Goal: Task Accomplishment & Management: Manage account settings

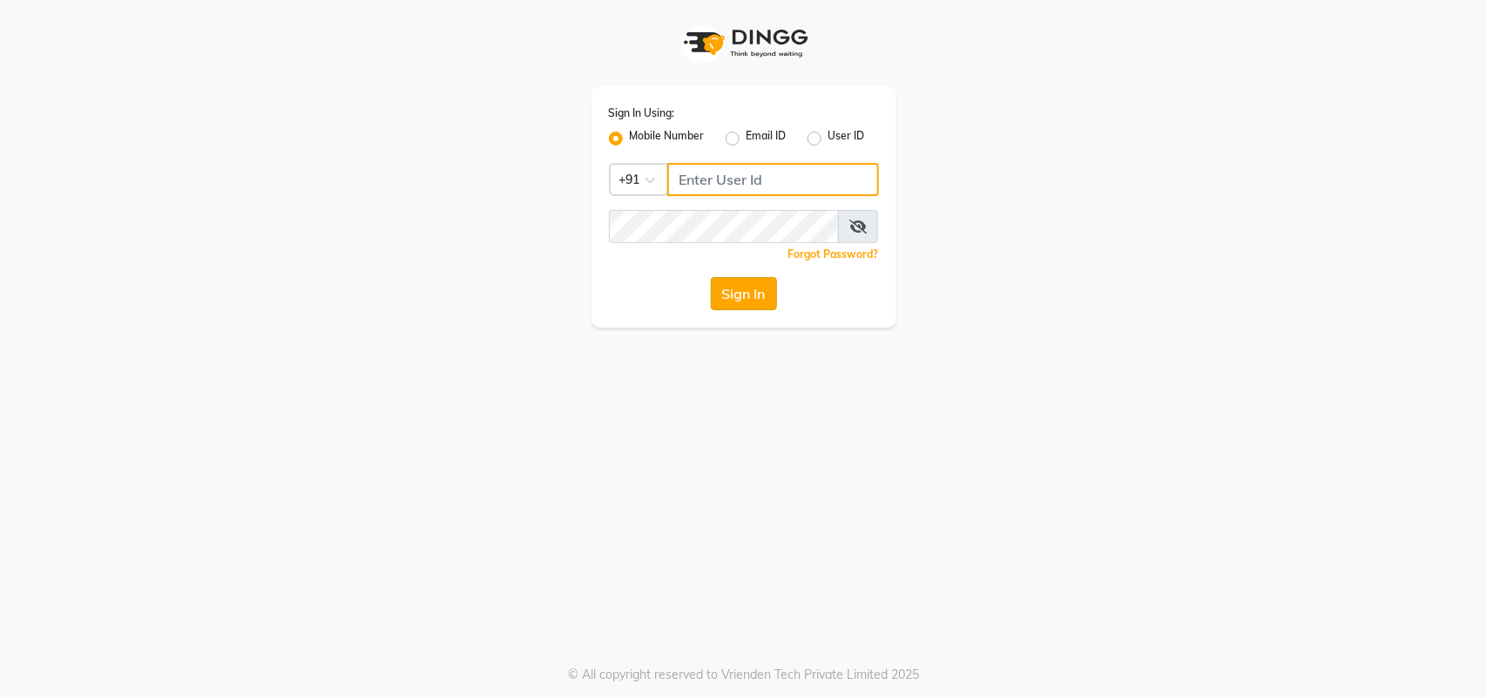
type input "9324581241"
click at [736, 293] on button "Sign In" at bounding box center [744, 293] width 66 height 33
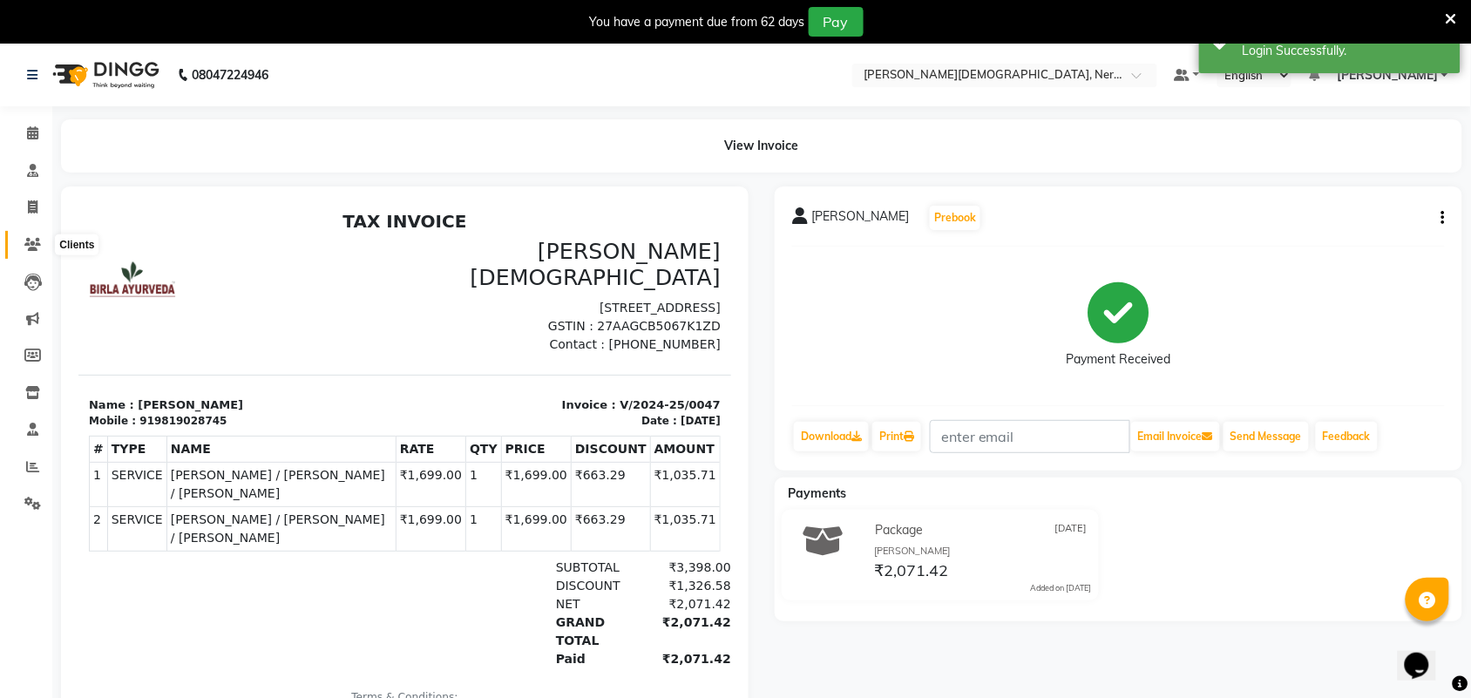
click at [24, 250] on span at bounding box center [32, 245] width 30 height 20
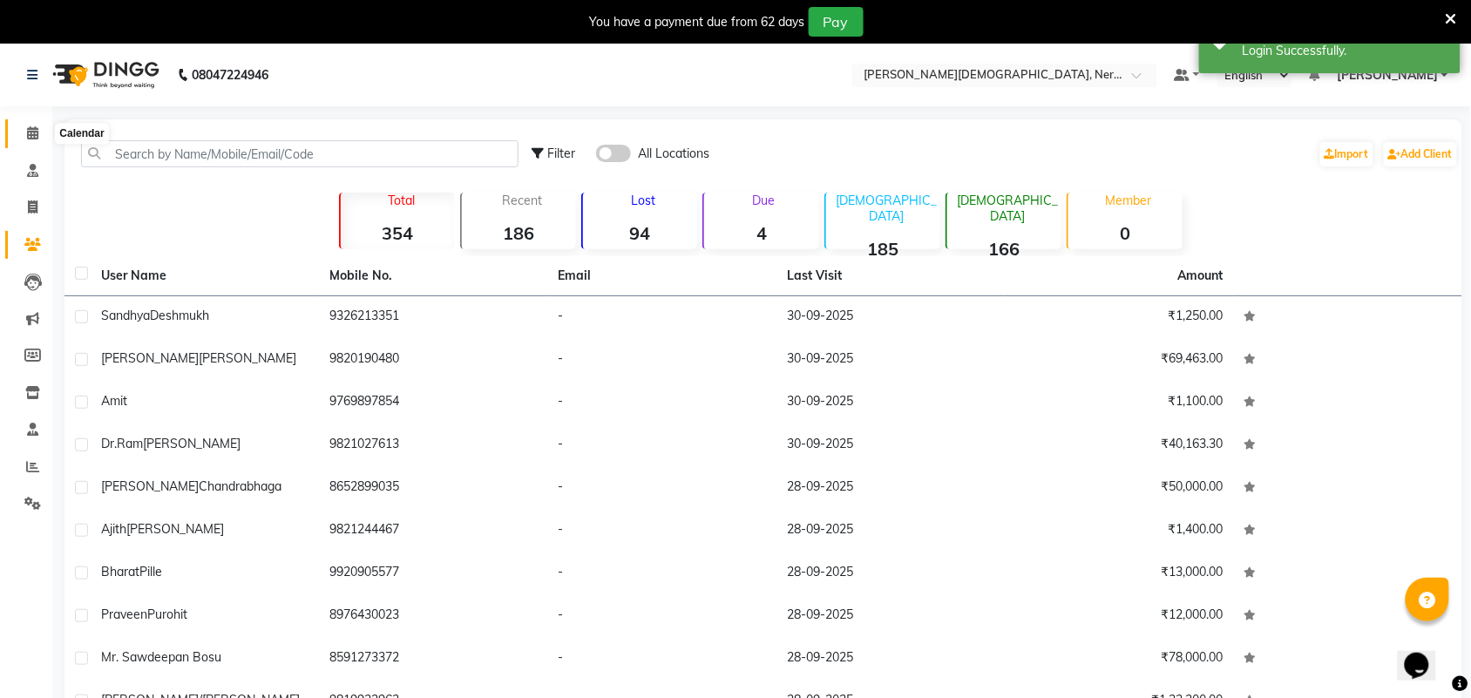
click at [30, 136] on icon at bounding box center [32, 132] width 11 height 13
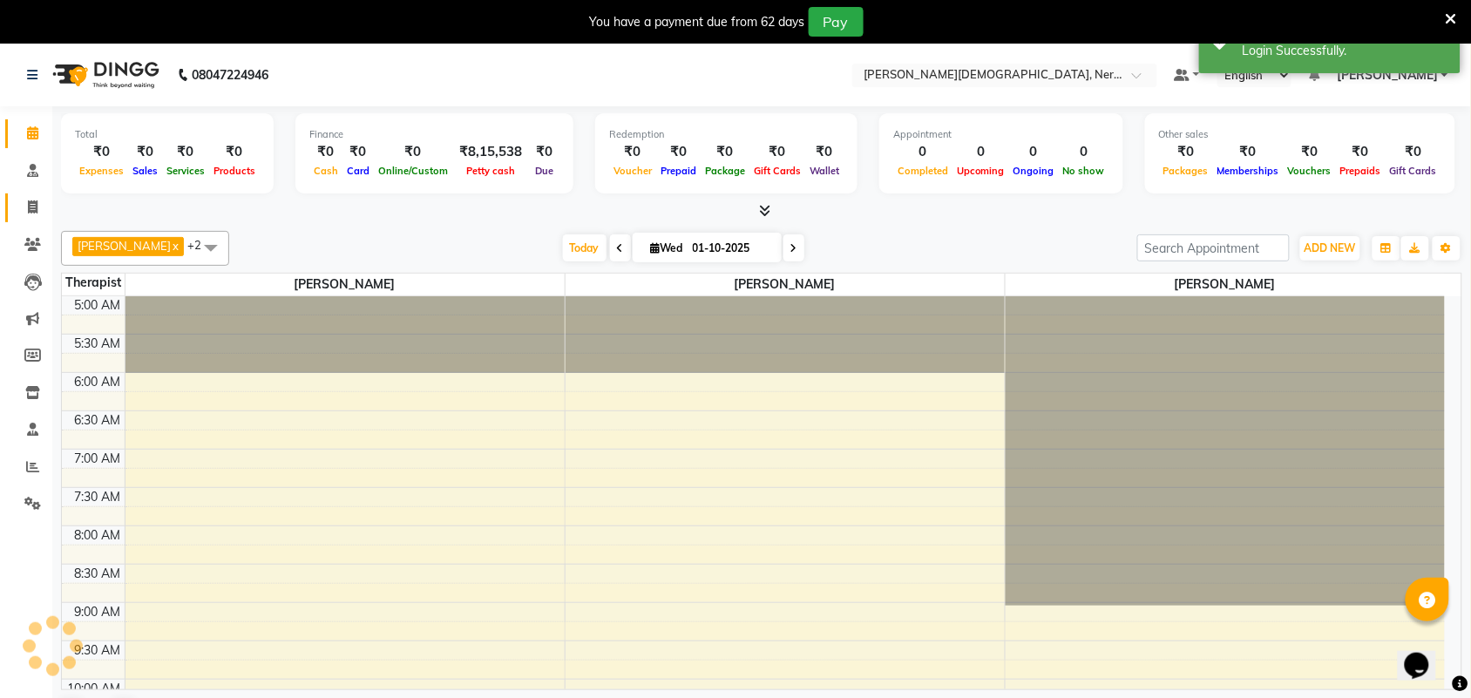
scroll to position [78, 0]
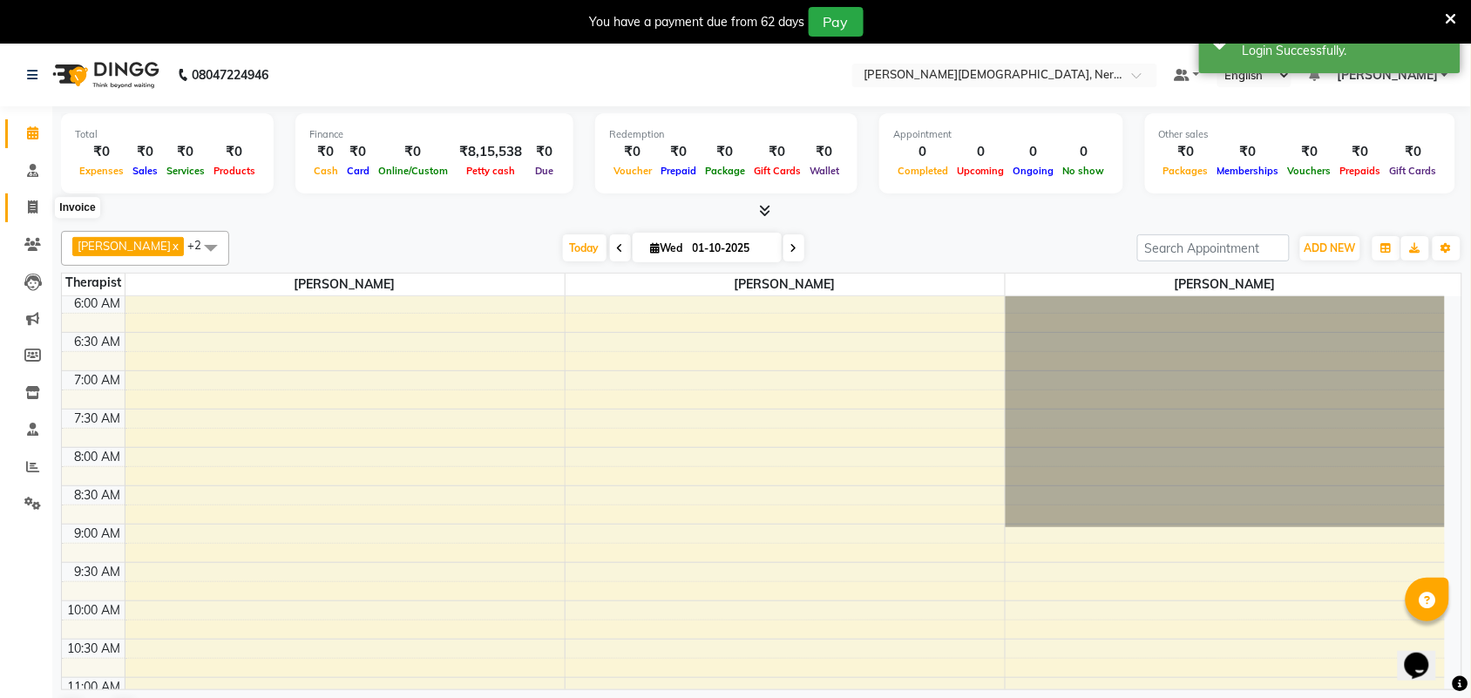
click at [22, 209] on span at bounding box center [32, 208] width 30 height 20
select select "6808"
select select "service"
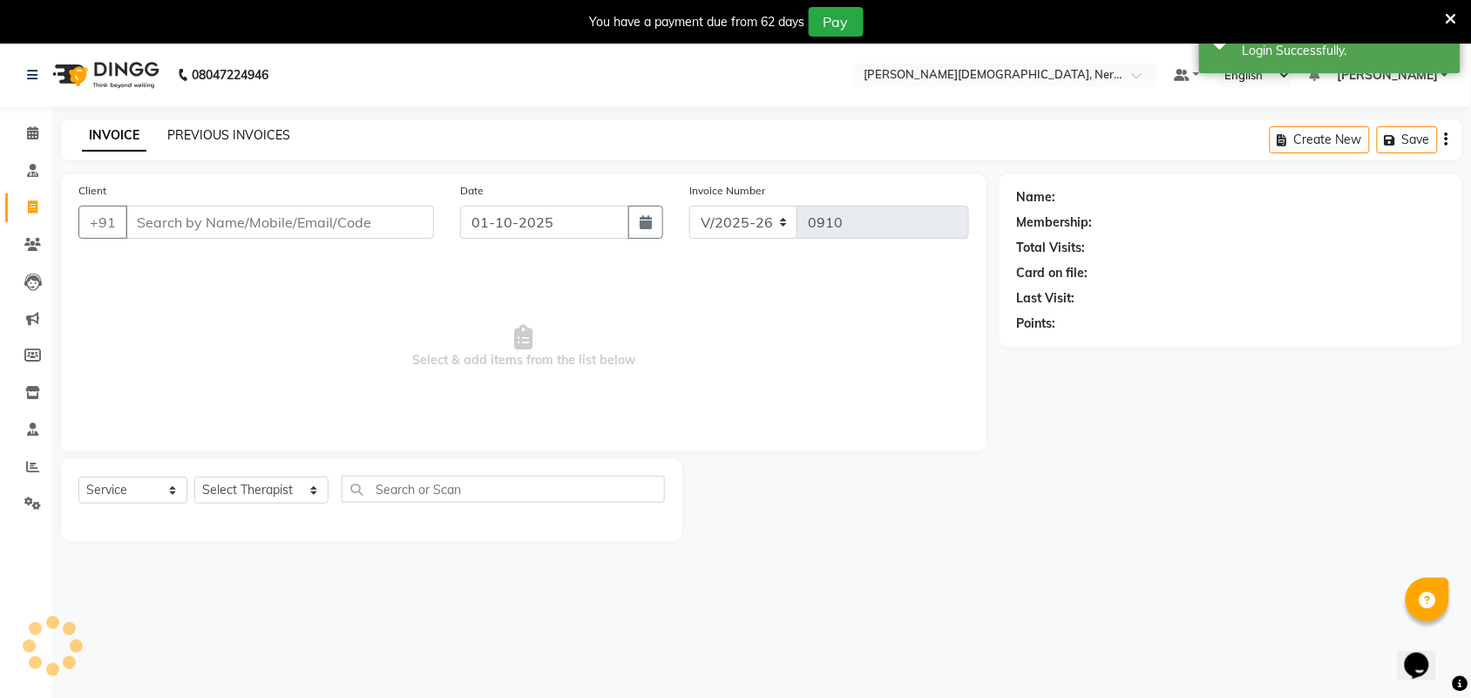
click at [193, 128] on link "PREVIOUS INVOICES" at bounding box center [228, 135] width 123 height 16
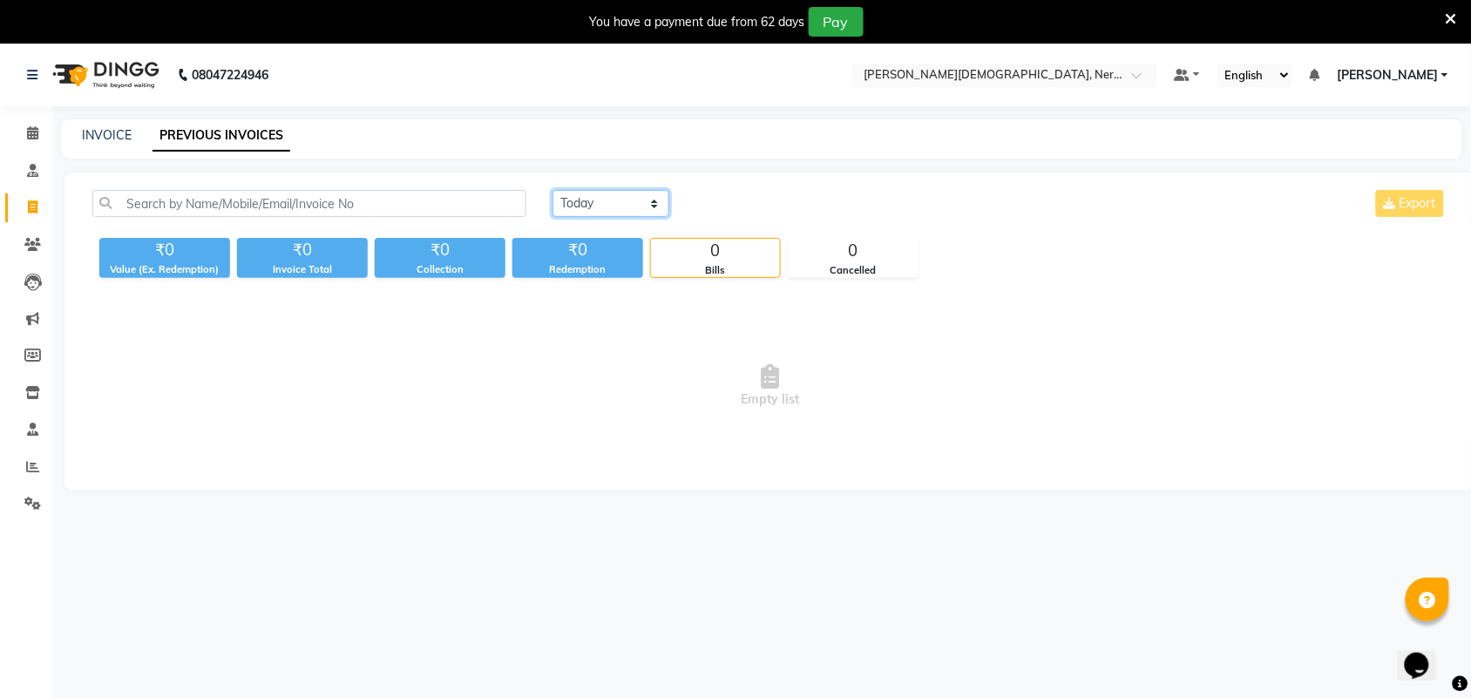
click at [650, 198] on select "[DATE] [DATE] Custom Range" at bounding box center [610, 203] width 117 height 27
select select "range"
click at [552, 190] on select "[DATE] [DATE] Custom Range" at bounding box center [610, 203] width 117 height 27
click at [636, 283] on div "[DATE] [DATE] Custom Range [DATE] - [DATE] Export ₹0 Value (Ex. Redemption) ₹0 …" at bounding box center [769, 332] width 1411 height 318
click at [756, 206] on input "01-10-2025" at bounding box center [753, 204] width 122 height 24
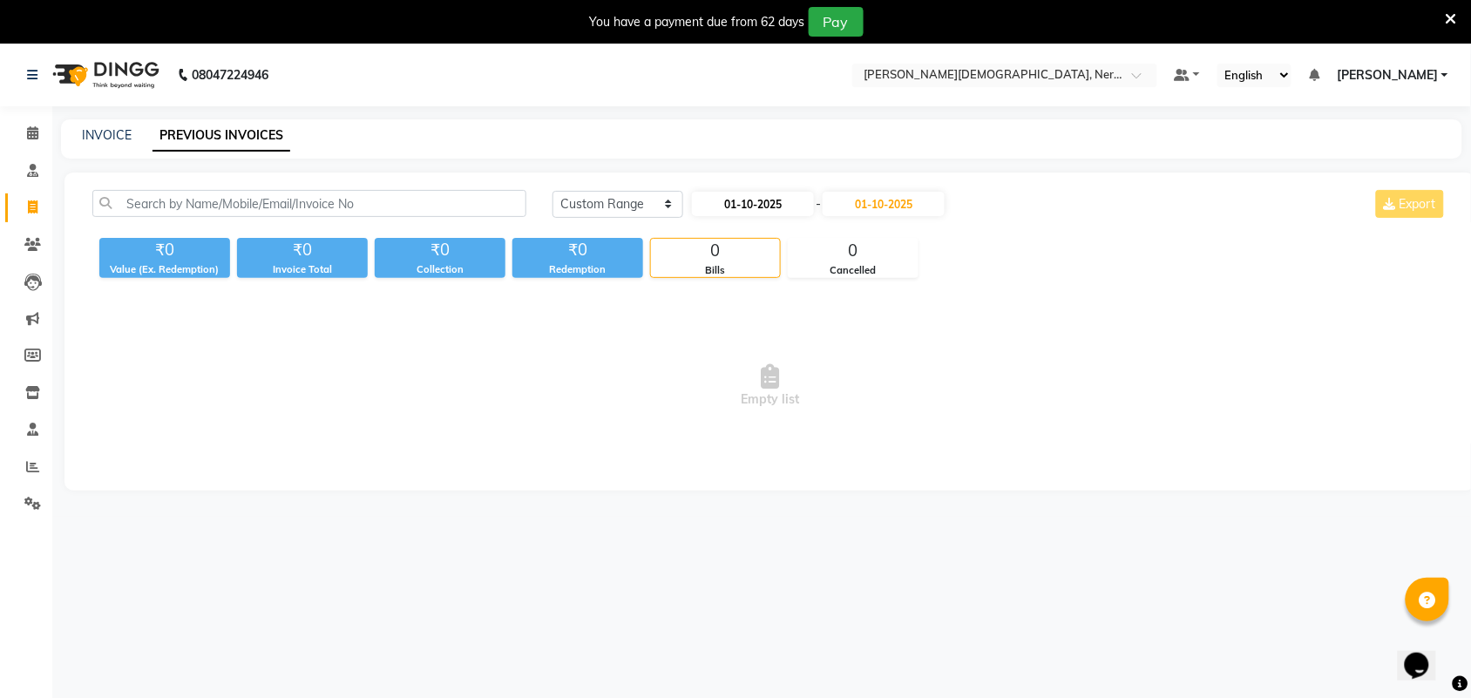
select select "10"
select select "2025"
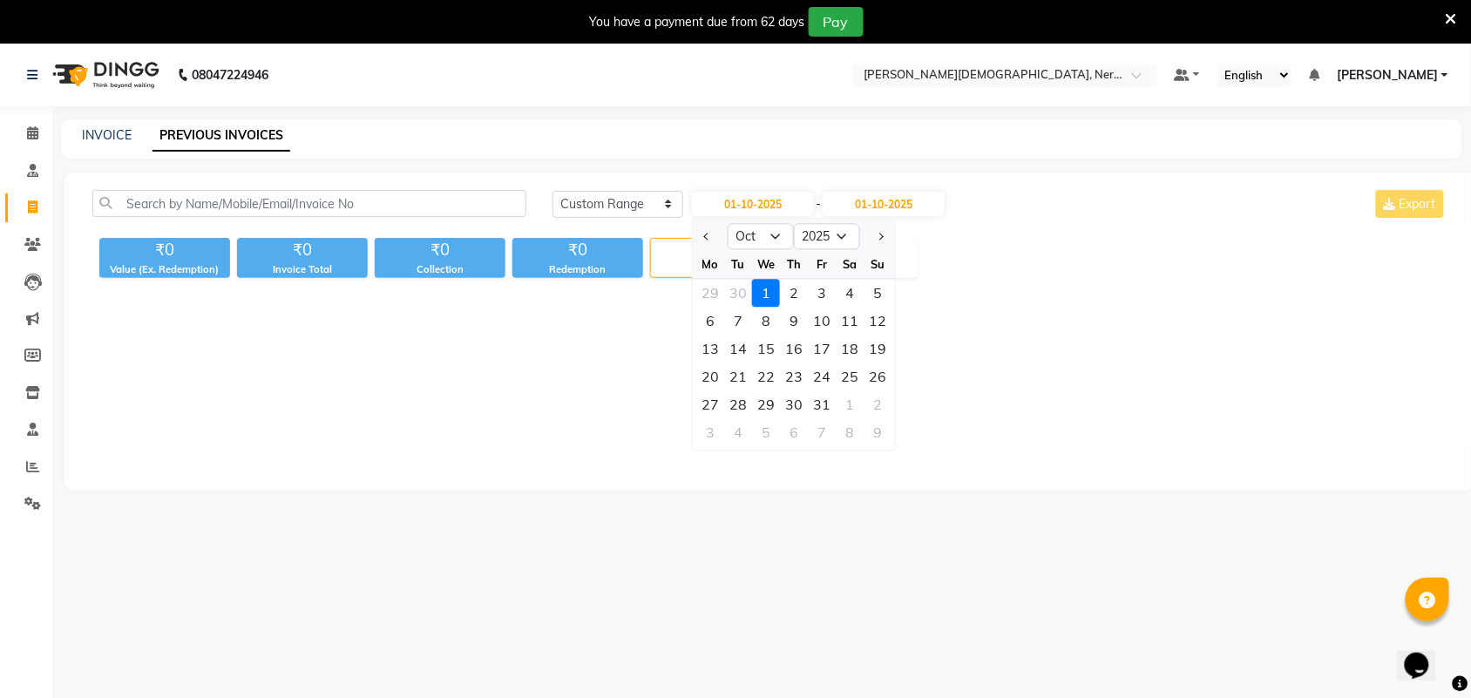
click at [760, 293] on div "1" at bounding box center [766, 294] width 28 height 28
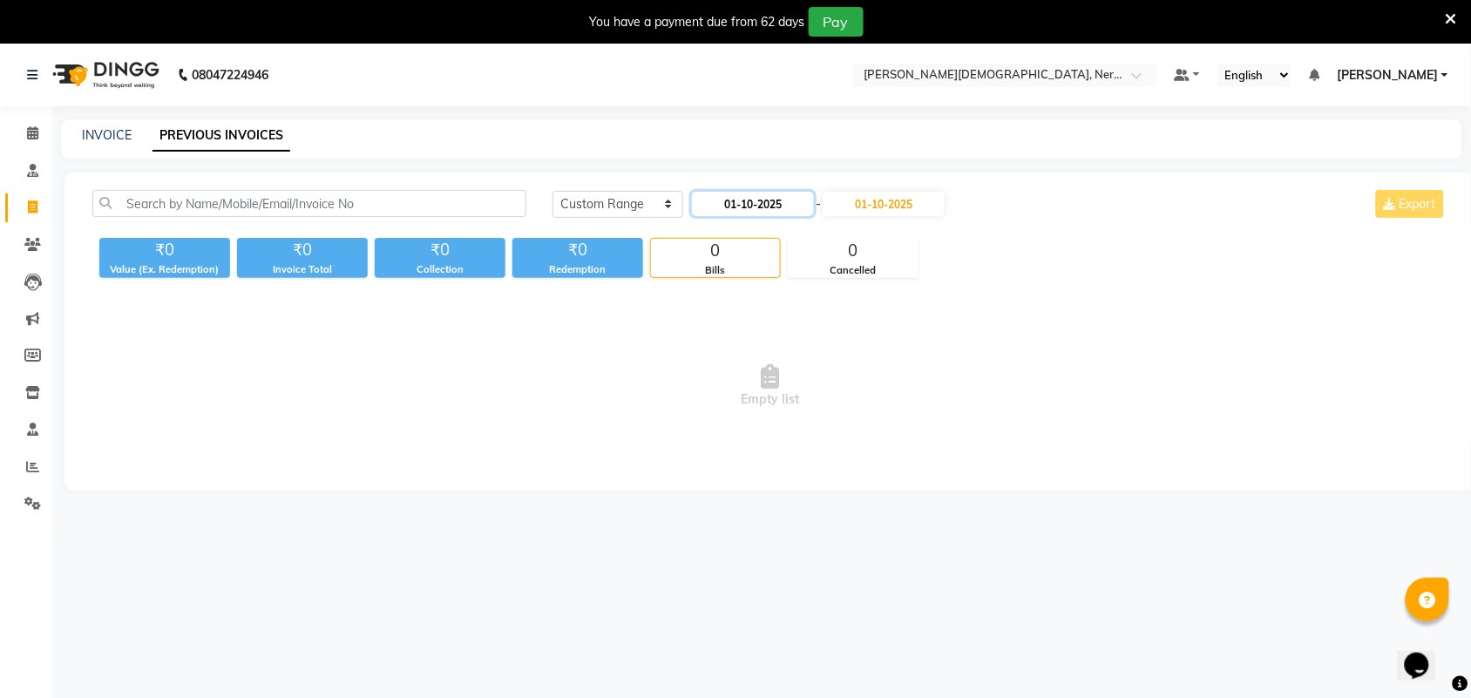
click at [777, 206] on input "01-10-2025" at bounding box center [753, 204] width 122 height 24
select select "10"
select select "2025"
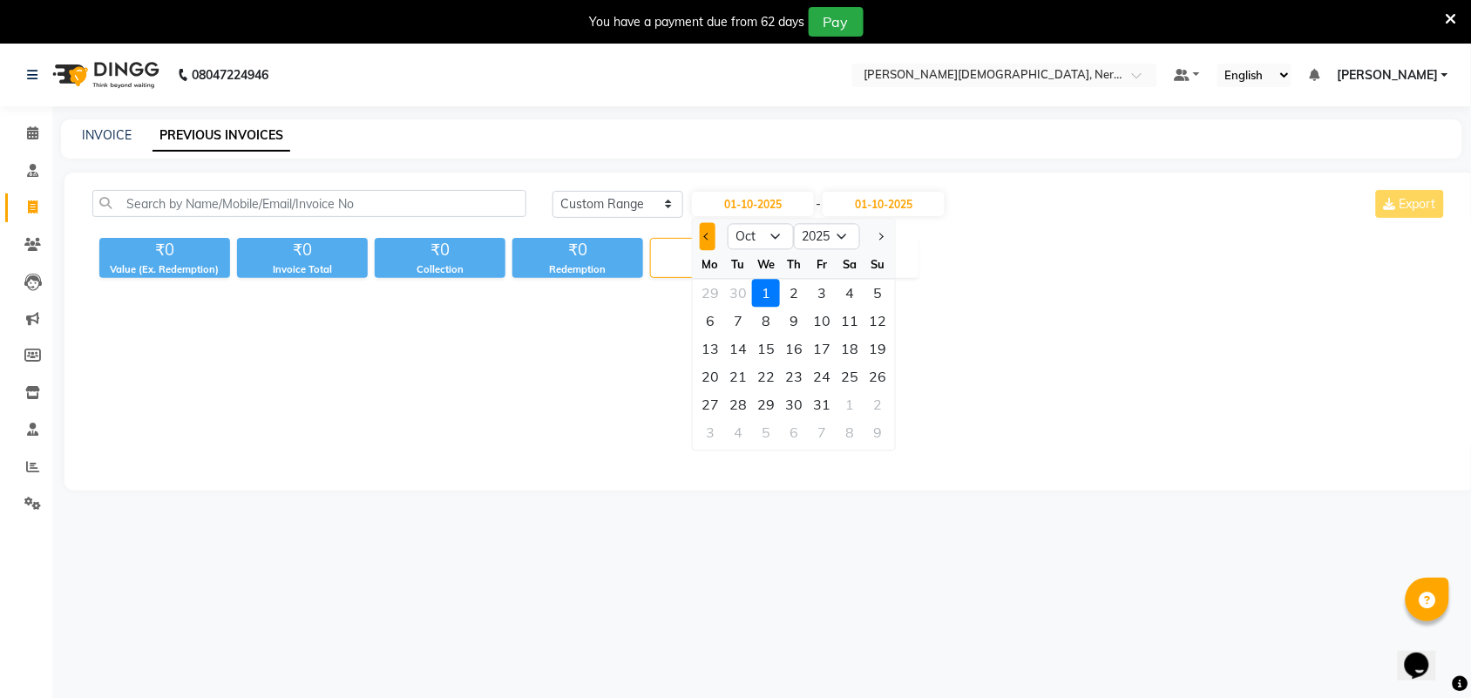
click at [702, 235] on button "Previous month" at bounding box center [707, 237] width 15 height 28
select select "9"
click at [739, 399] on div "30" at bounding box center [738, 405] width 28 height 28
type input "30-09-2025"
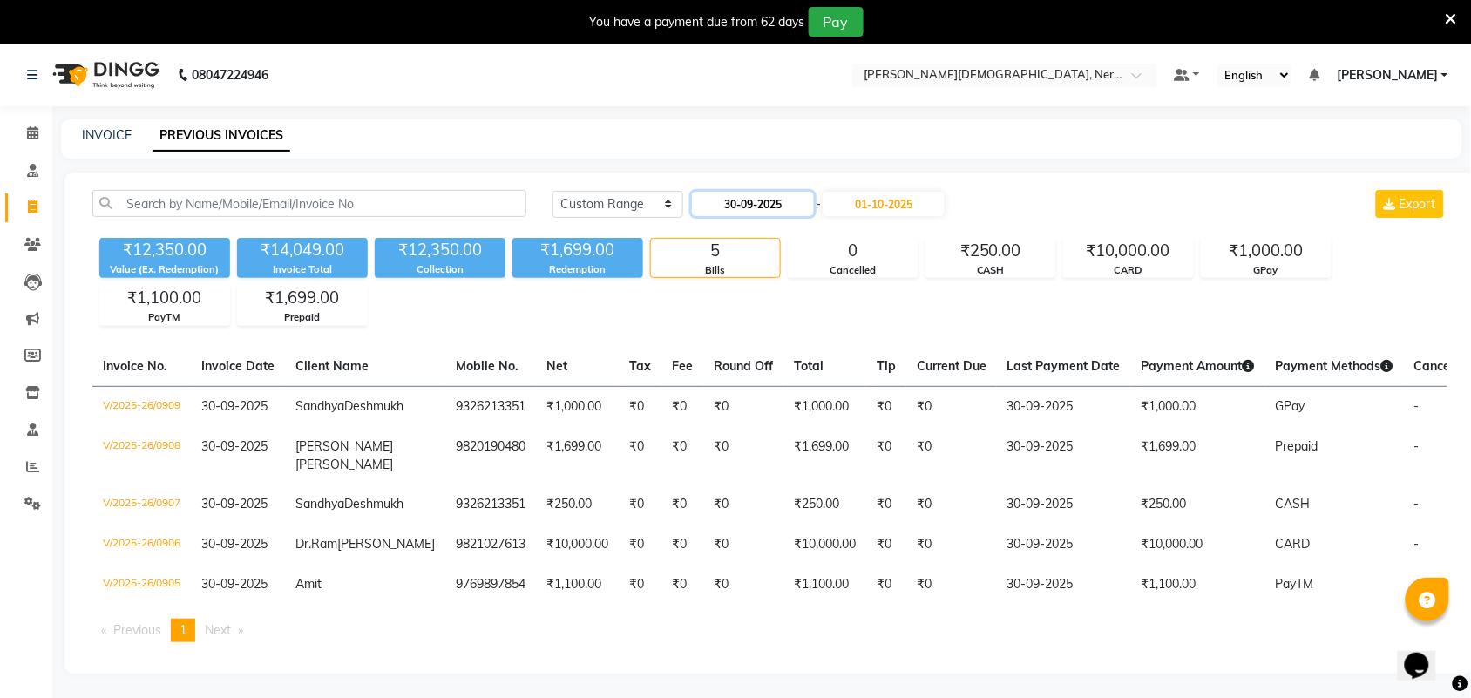
click at [747, 206] on input "30-09-2025" at bounding box center [753, 204] width 122 height 24
select select "9"
select select "2025"
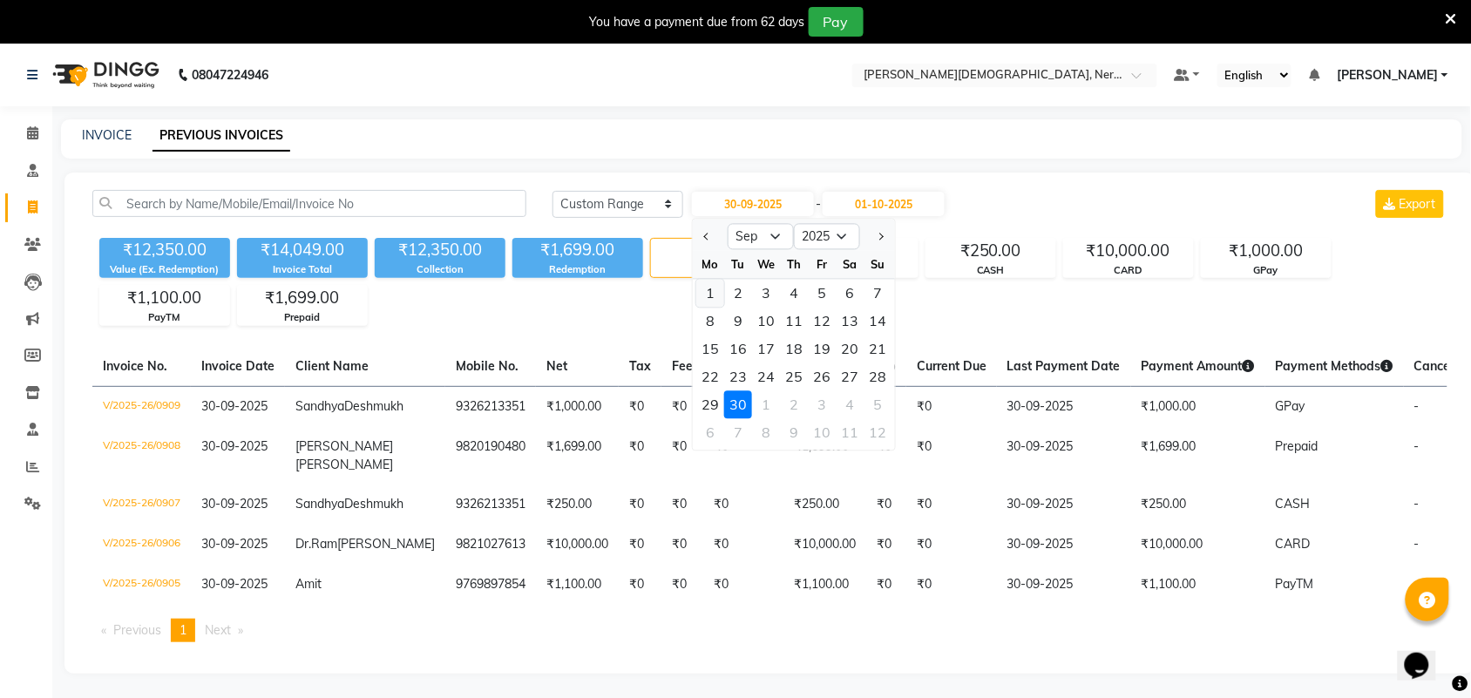
click at [716, 293] on div "1" at bounding box center [710, 294] width 28 height 28
type input "01-09-2025"
